Goal: Share content: Share content

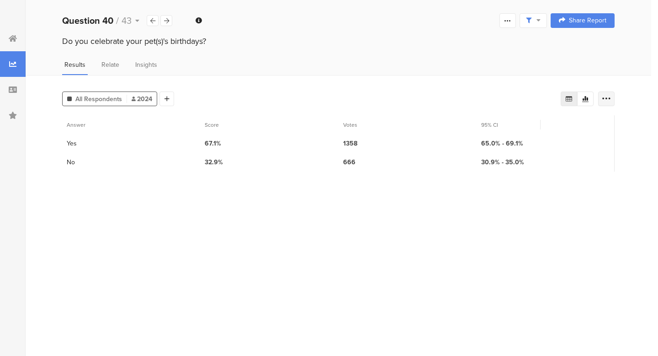
click at [604, 98] on icon at bounding box center [606, 98] width 9 height 9
click at [609, 123] on div "Export as Excel" at bounding box center [552, 125] width 126 height 28
click at [603, 123] on icon at bounding box center [604, 124] width 6 height 9
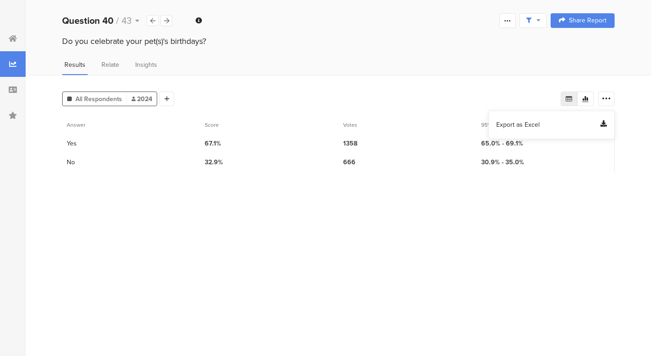
click at [527, 126] on span "Export as Excel" at bounding box center [518, 124] width 43 height 9
click at [570, 153] on div "30.9% - 35.0%" at bounding box center [546, 162] width 138 height 19
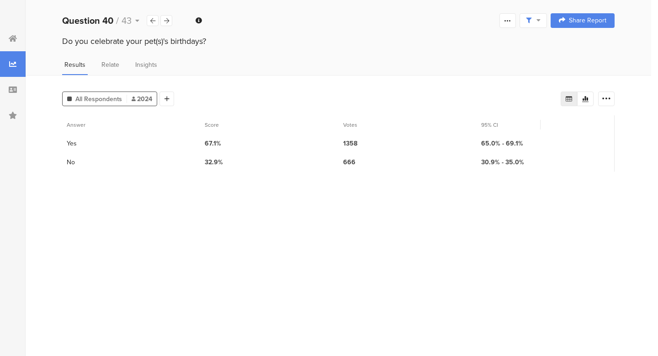
click at [538, 18] on icon at bounding box center [539, 20] width 4 height 6
click at [473, 21] on div "Welcome page 1 Do you have pets? 2 What kind of pet(s) do you have? 3 What kind…" at bounding box center [339, 20] width 626 height 29
click at [503, 21] on div at bounding box center [508, 20] width 16 height 15
click at [482, 69] on link "Preview survey" at bounding box center [442, 73] width 146 height 20
click at [569, 21] on div "Share Report" at bounding box center [583, 20] width 48 height 7
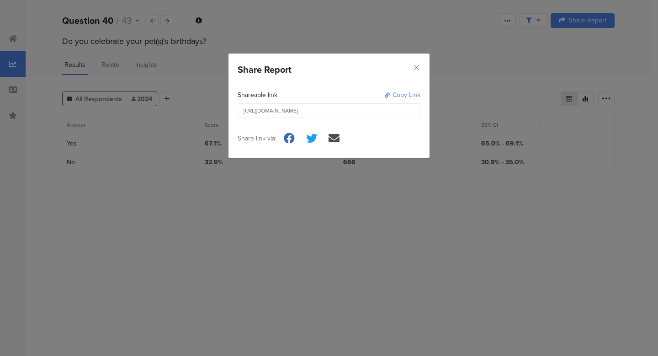
click at [406, 94] on div "Copy Link" at bounding box center [407, 95] width 28 height 10
click at [420, 66] on div "Share Report" at bounding box center [329, 66] width 201 height 27
click at [420, 68] on icon "Close" at bounding box center [417, 68] width 8 height 8
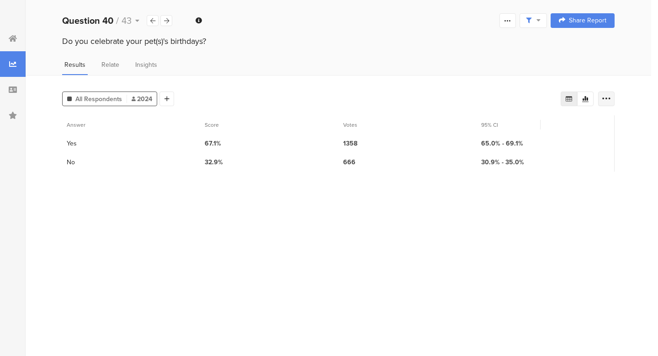
click at [607, 96] on icon at bounding box center [606, 98] width 9 height 9
click at [605, 125] on icon at bounding box center [604, 124] width 6 height 9
click at [613, 186] on section "Answer Score Votes 95% CI 1 Yes 67.1% 1358 65.0% - 69.1% 2 No 32.9% 666 30.9% -…" at bounding box center [338, 232] width 553 height 234
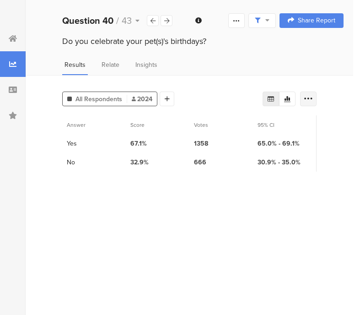
click at [311, 99] on icon at bounding box center [308, 98] width 9 height 9
click at [305, 123] on icon at bounding box center [305, 124] width 6 height 9
click at [233, 127] on span "Export as Excel" at bounding box center [219, 124] width 43 height 9
click at [225, 126] on span "Export as Excel" at bounding box center [219, 124] width 43 height 9
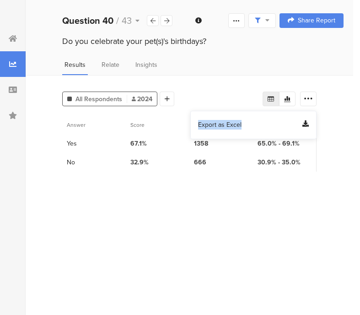
click at [225, 126] on span "Export as Excel" at bounding box center [219, 124] width 43 height 9
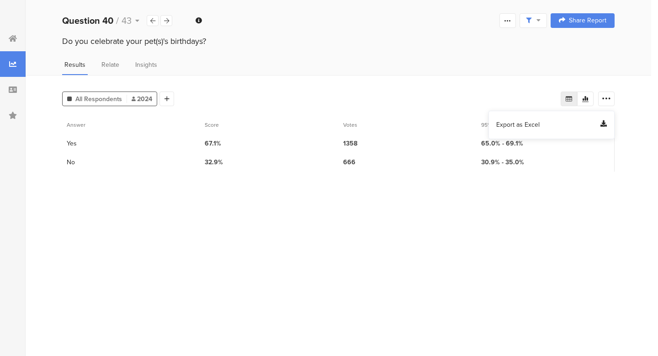
click at [527, 127] on span "Export as Excel" at bounding box center [518, 124] width 43 height 9
drag, startPoint x: 527, startPoint y: 127, endPoint x: 603, endPoint y: 127, distance: 75.9
click at [603, 127] on icon at bounding box center [604, 124] width 6 height 9
click at [529, 22] on icon at bounding box center [528, 20] width 5 height 5
drag, startPoint x: 603, startPoint y: 127, endPoint x: 507, endPoint y: 18, distance: 144.8
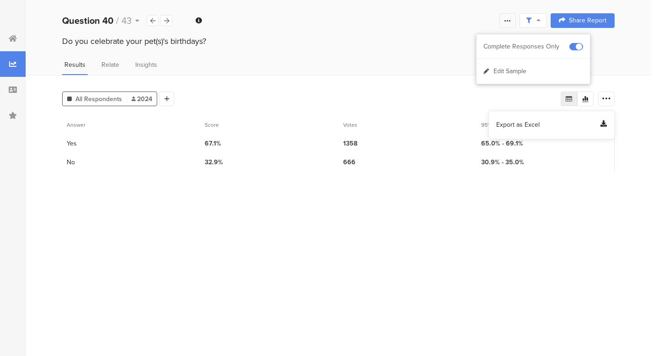
click at [507, 18] on icon at bounding box center [507, 20] width 7 height 7
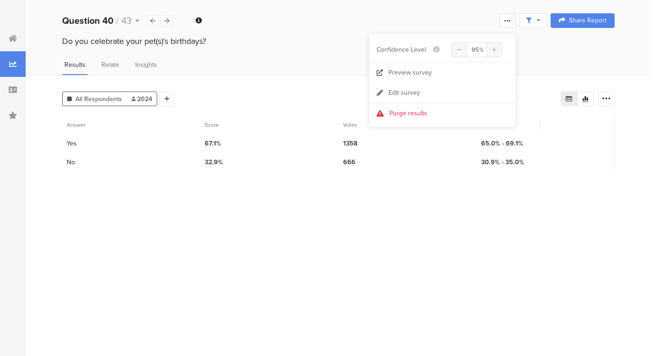
click at [567, 20] on div "Share Report" at bounding box center [583, 20] width 48 height 7
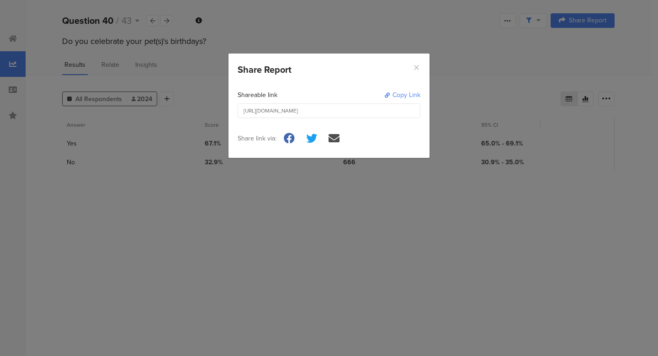
drag, startPoint x: 507, startPoint y: 18, endPoint x: 419, endPoint y: 64, distance: 99.0
click at [419, 64] on icon "Close" at bounding box center [417, 68] width 8 height 8
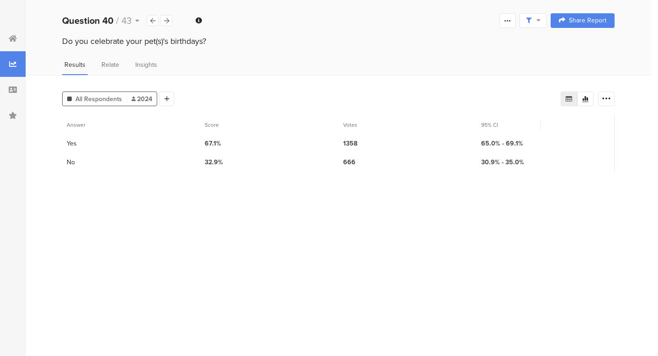
drag, startPoint x: 419, startPoint y: 64, endPoint x: 427, endPoint y: 235, distance: 171.6
click at [427, 235] on section "Answer Score Votes 95% CI 1 Yes 67.1% 1358 65.0% - 69.1% 2 No 32.9% 666 30.9% -…" at bounding box center [338, 232] width 553 height 234
click at [608, 96] on icon at bounding box center [606, 98] width 9 height 9
click at [586, 121] on div "Export as Excel" at bounding box center [552, 124] width 111 height 9
click at [610, 122] on div "Export as Excel" at bounding box center [552, 125] width 126 height 28
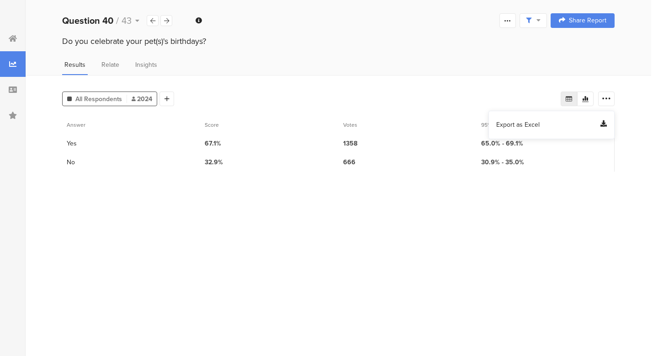
click at [603, 122] on icon at bounding box center [604, 124] width 6 height 9
